Goal: Task Accomplishment & Management: Use online tool/utility

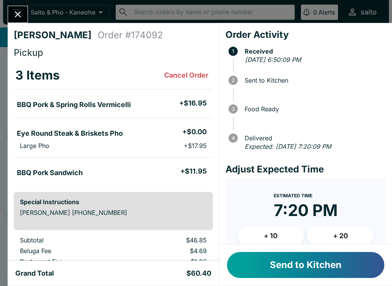
click at [315, 272] on button "Send to Kitchen" at bounding box center [305, 265] width 157 height 26
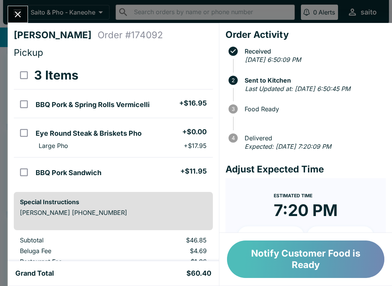
click at [323, 254] on button "Notify Customer Food is Ready" at bounding box center [305, 259] width 157 height 37
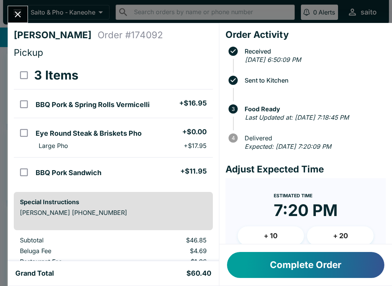
click at [289, 260] on button "Complete Order" at bounding box center [305, 265] width 157 height 26
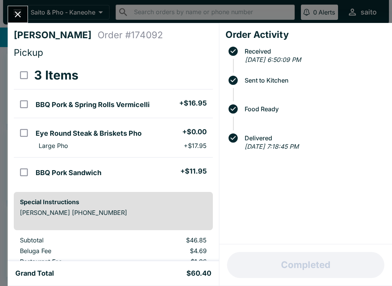
click at [19, 17] on icon "Close" at bounding box center [18, 14] width 10 height 10
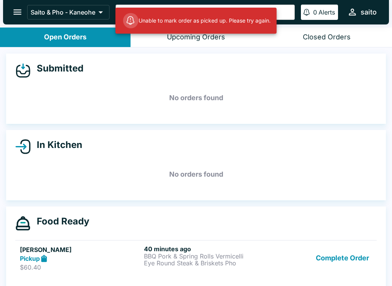
click at [322, 246] on button "Complete Order" at bounding box center [342, 258] width 59 height 26
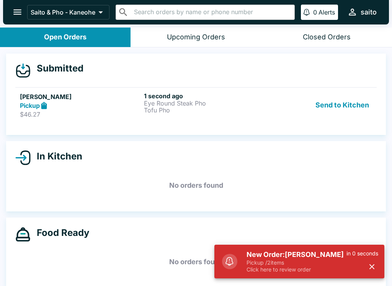
click at [296, 263] on p "Pickup / 2 items" at bounding box center [296, 262] width 100 height 7
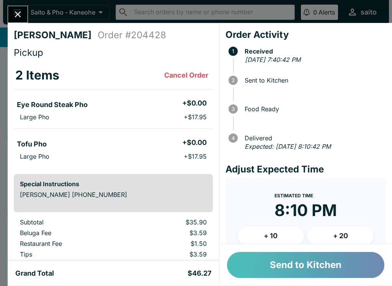
click at [292, 271] on button "Send to Kitchen" at bounding box center [305, 265] width 157 height 26
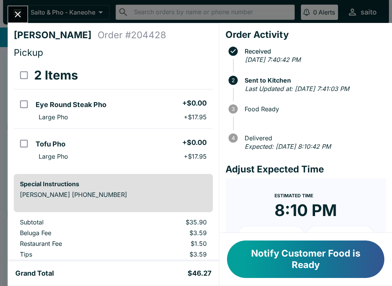
click at [13, 11] on icon "Close" at bounding box center [18, 14] width 10 height 10
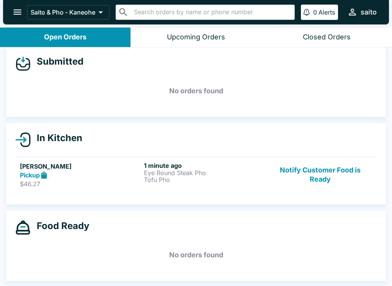
scroll to position [7, 0]
click at [329, 166] on button "Notify Customer Food is Ready" at bounding box center [320, 175] width 104 height 26
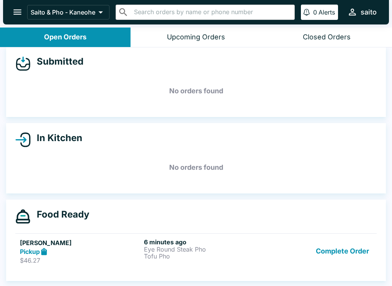
click at [356, 256] on button "Complete Order" at bounding box center [342, 251] width 59 height 26
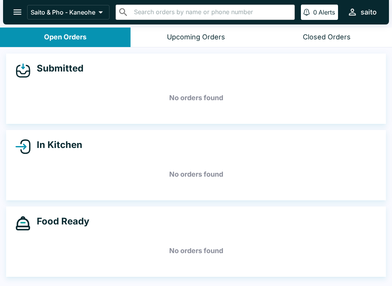
scroll to position [0, 0]
click at [333, 40] on div "Closed Orders" at bounding box center [327, 37] width 48 height 9
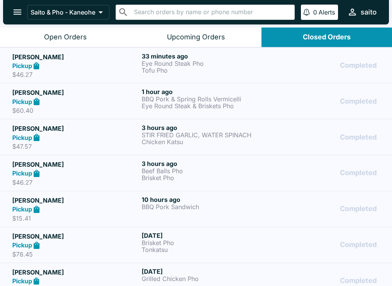
click at [122, 69] on div "Pickup" at bounding box center [75, 66] width 126 height 9
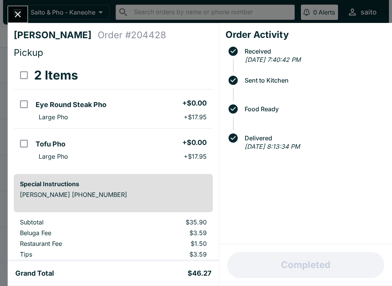
click at [15, 15] on icon "Close" at bounding box center [18, 14] width 10 height 10
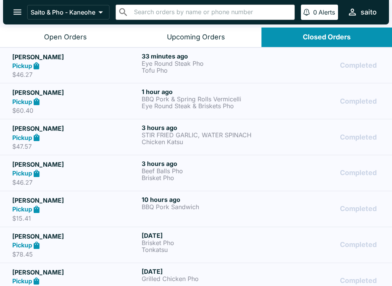
click at [17, 7] on button "open drawer" at bounding box center [18, 12] width 20 height 20
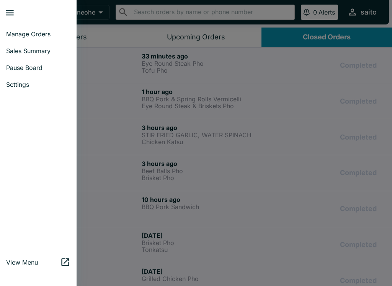
click at [29, 55] on link "Sales Summary" at bounding box center [38, 50] width 77 height 17
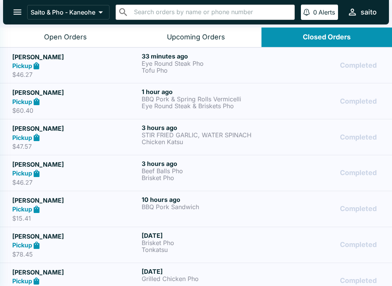
select select "03:00"
